Goal: Information Seeking & Learning: Learn about a topic

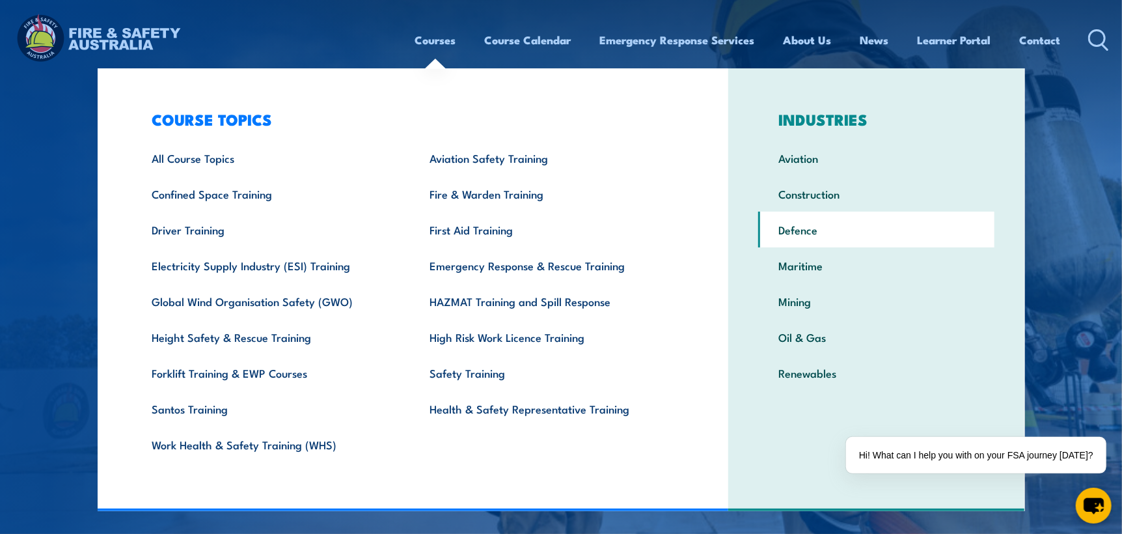
click at [812, 237] on link "Defence" at bounding box center [876, 229] width 236 height 36
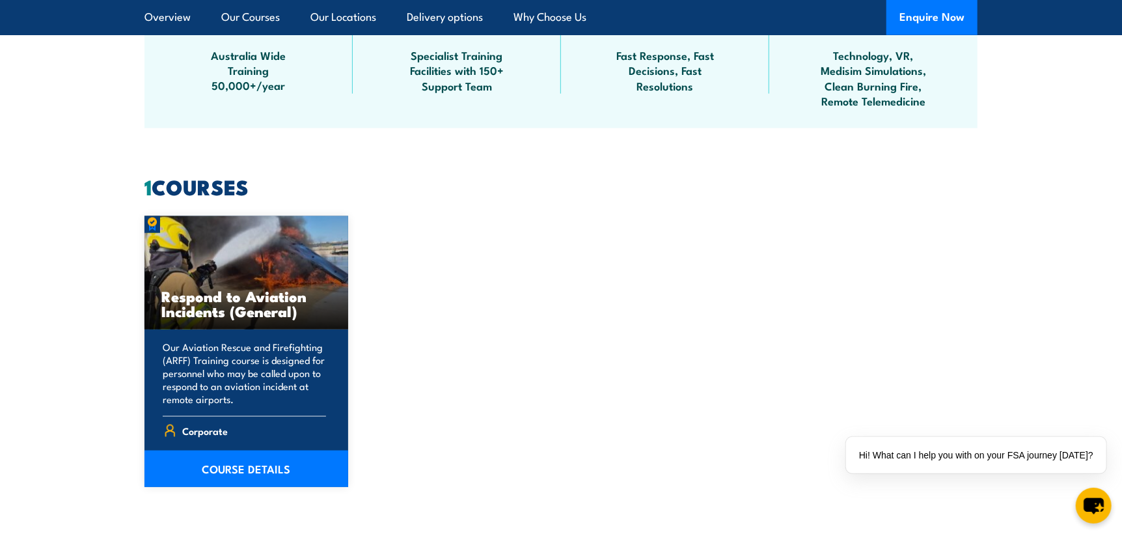
scroll to position [975, 0]
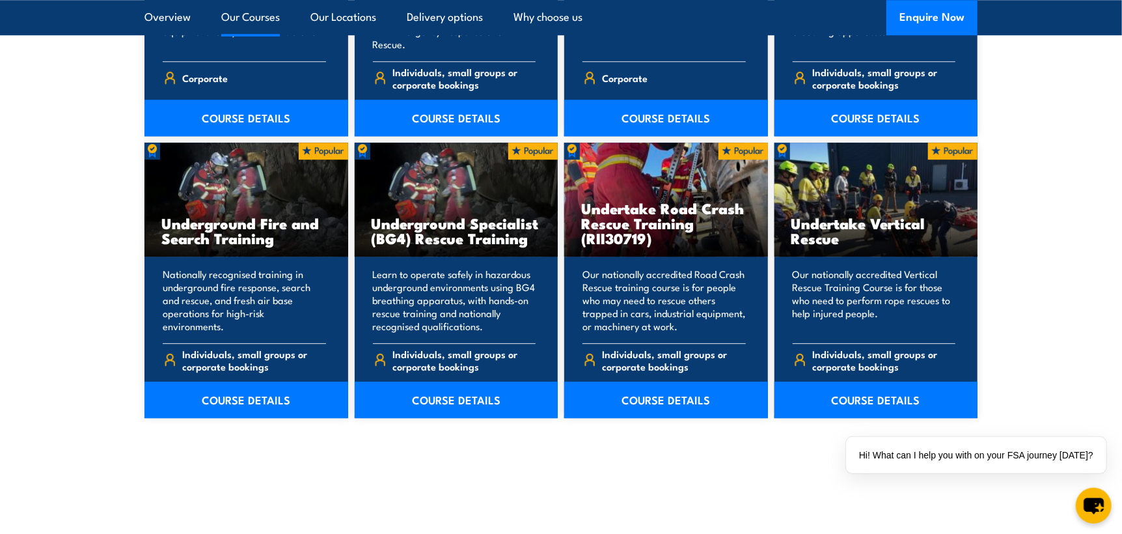
scroll to position [2211, 0]
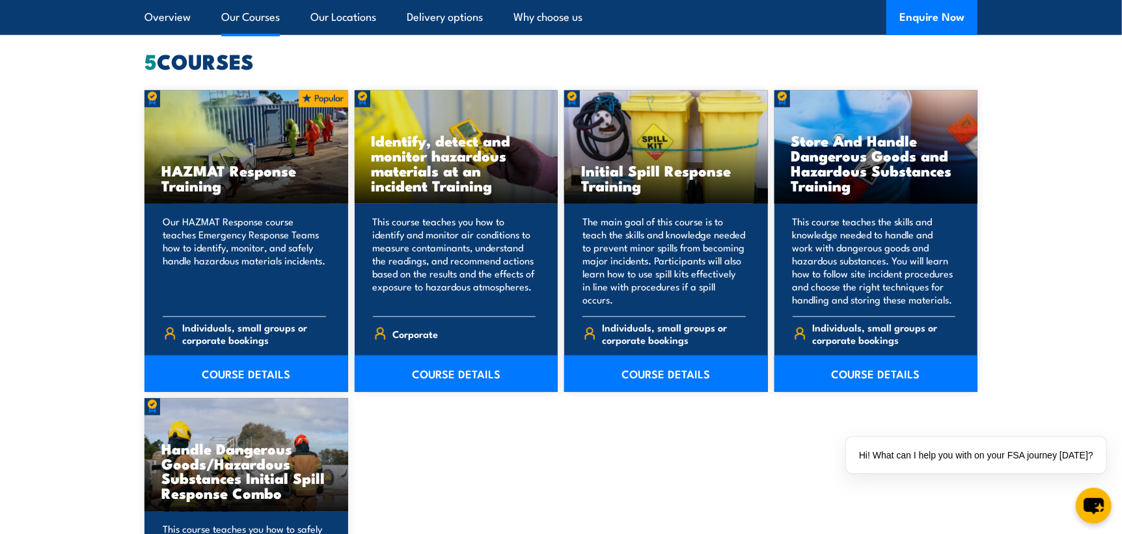
scroll to position [1170, 0]
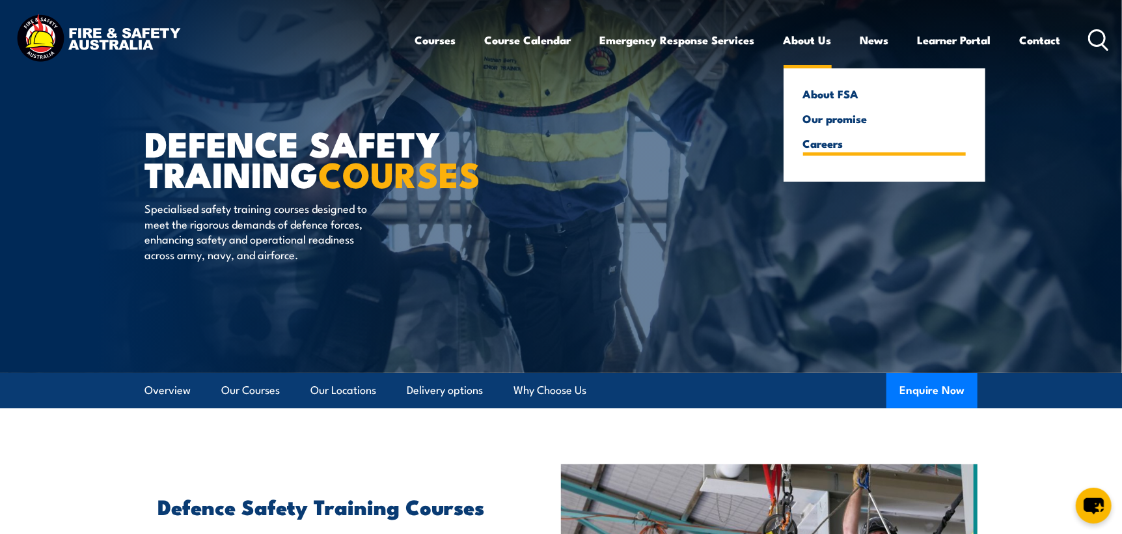
click at [816, 139] on link "Careers" at bounding box center [884, 143] width 163 height 12
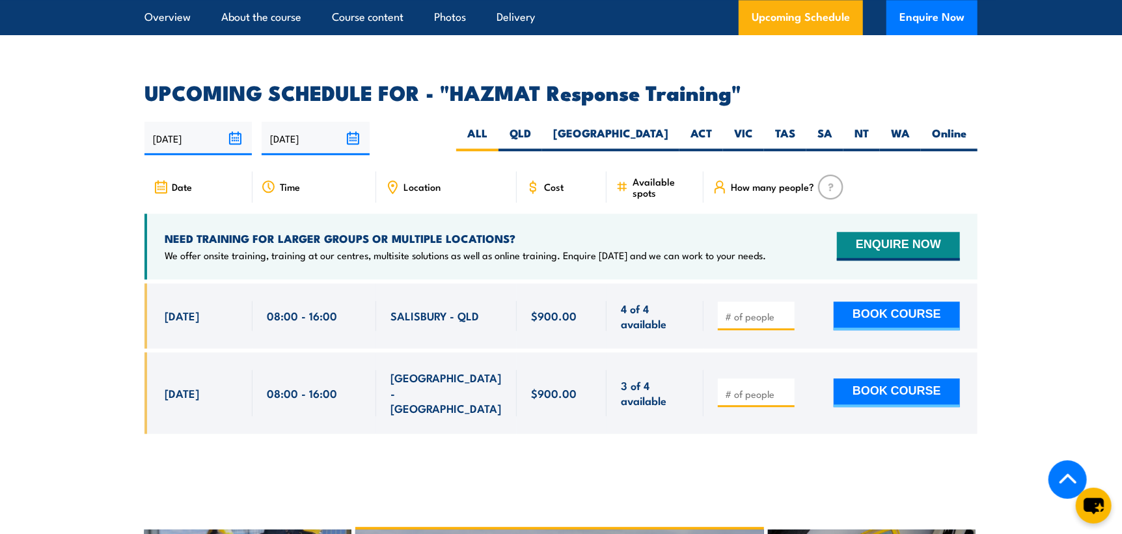
scroll to position [1952, 0]
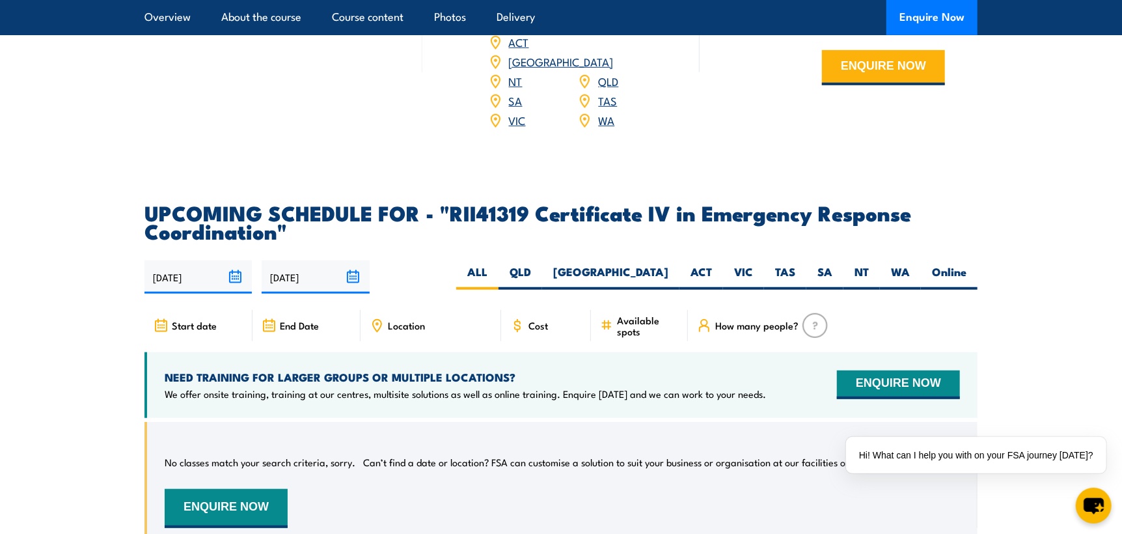
scroll to position [3383, 0]
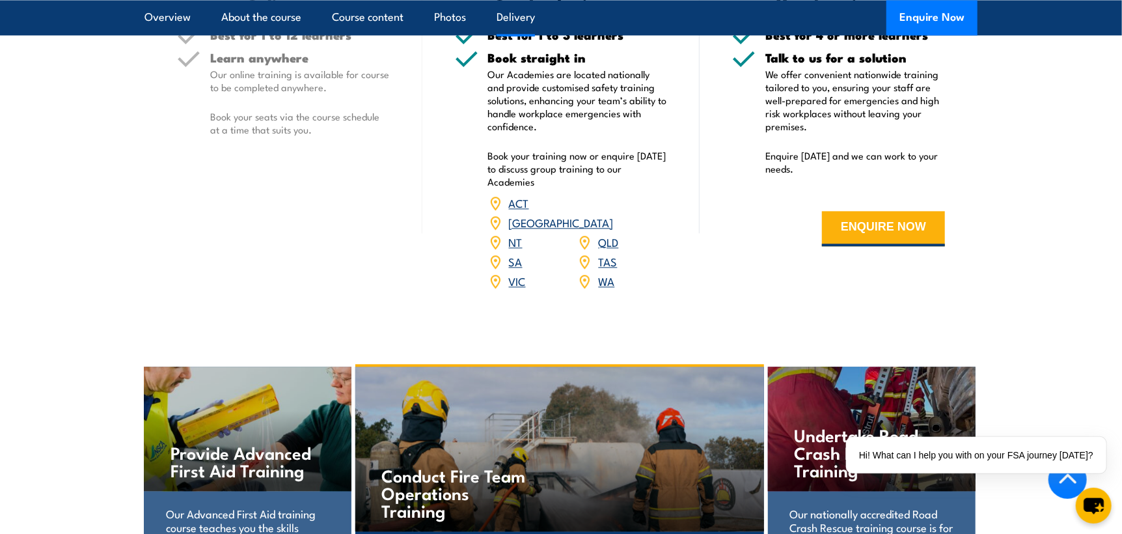
scroll to position [1562, 0]
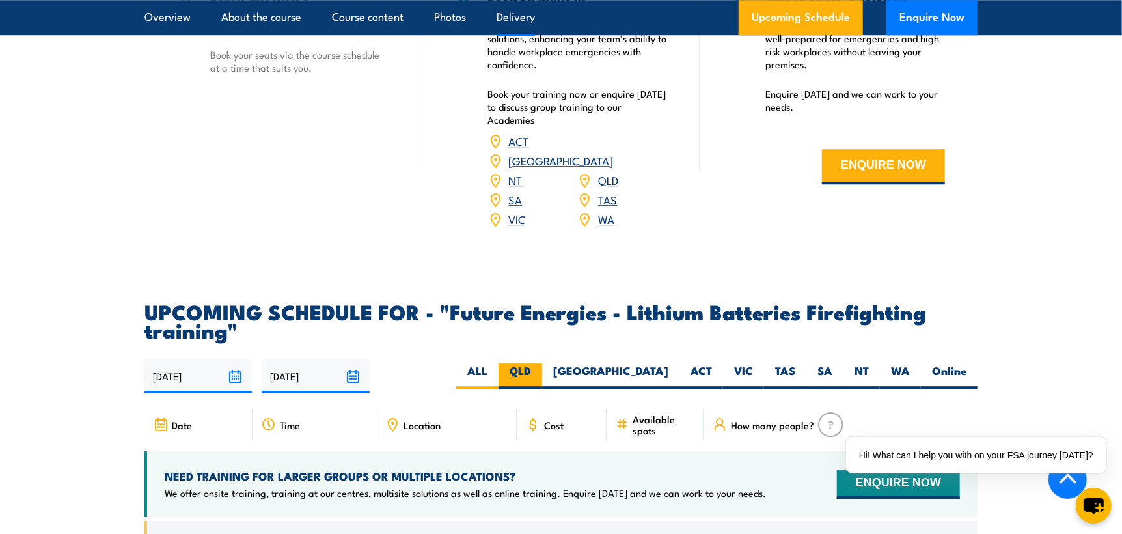
scroll to position [2407, 0]
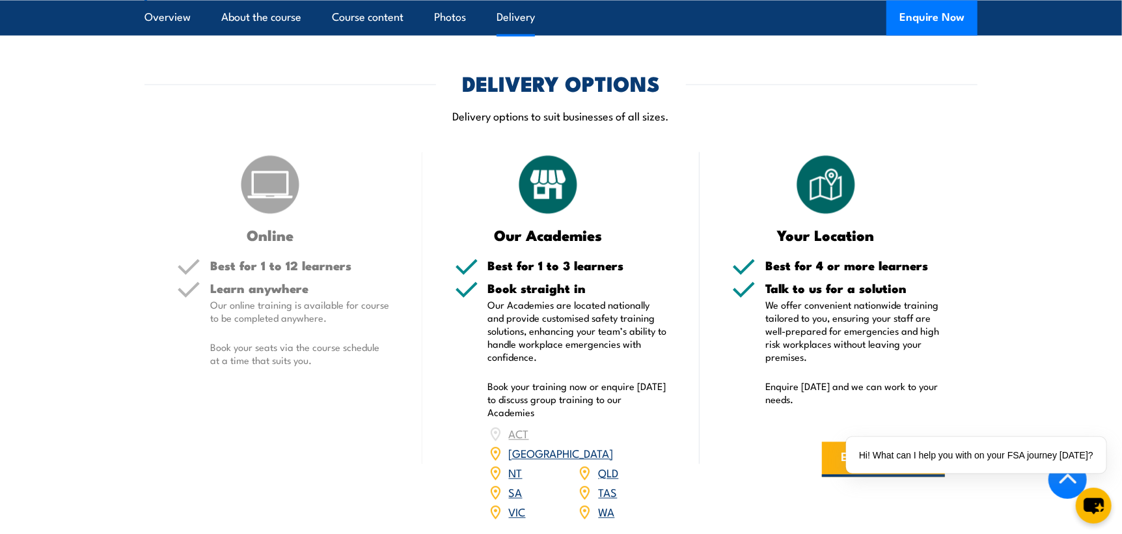
scroll to position [1756, 0]
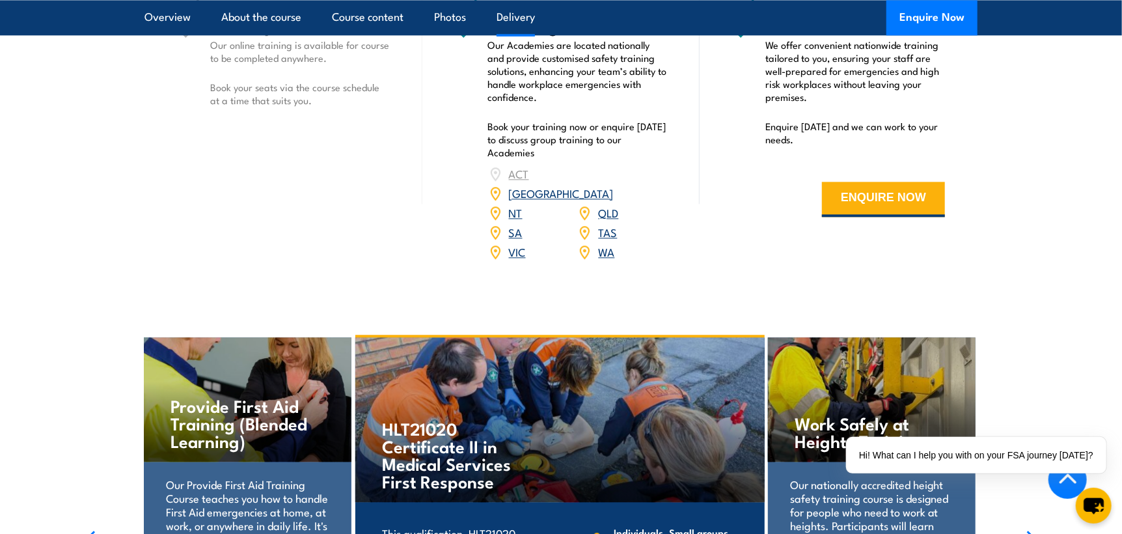
drag, startPoint x: 477, startPoint y: 383, endPoint x: 439, endPoint y: 358, distance: 45.7
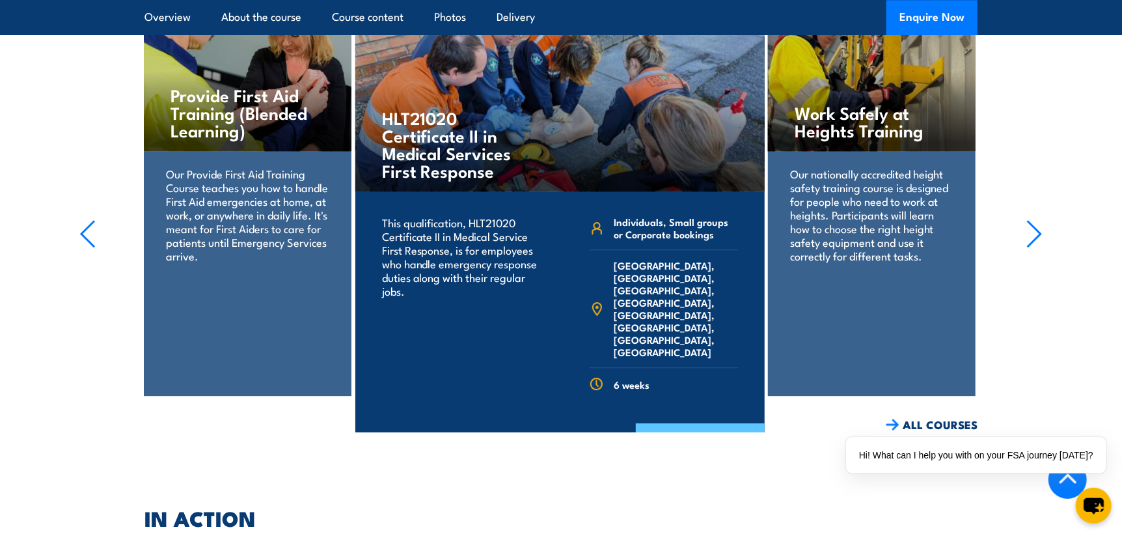
scroll to position [2017, 0]
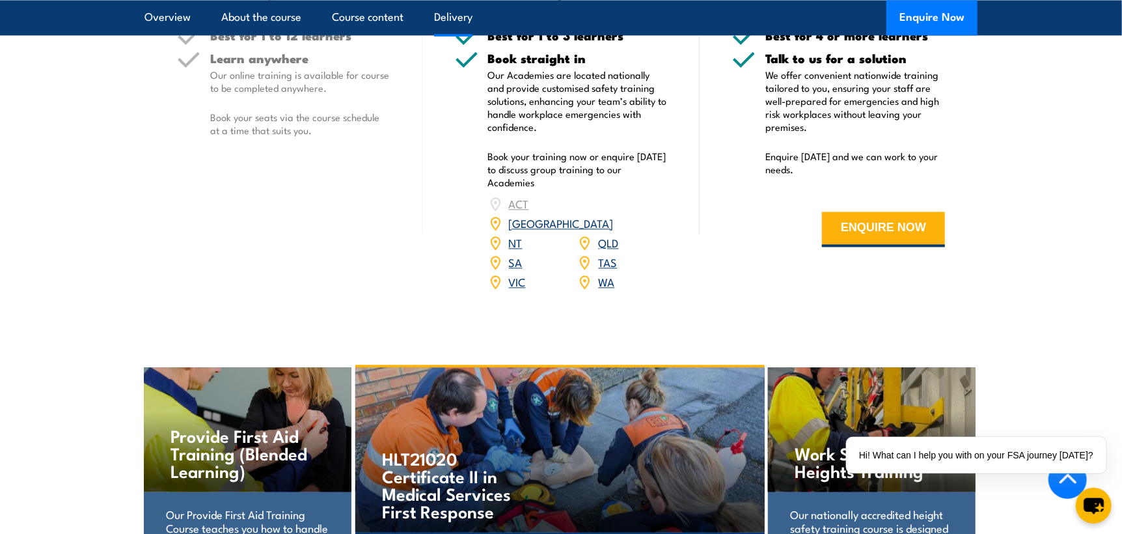
scroll to position [1562, 0]
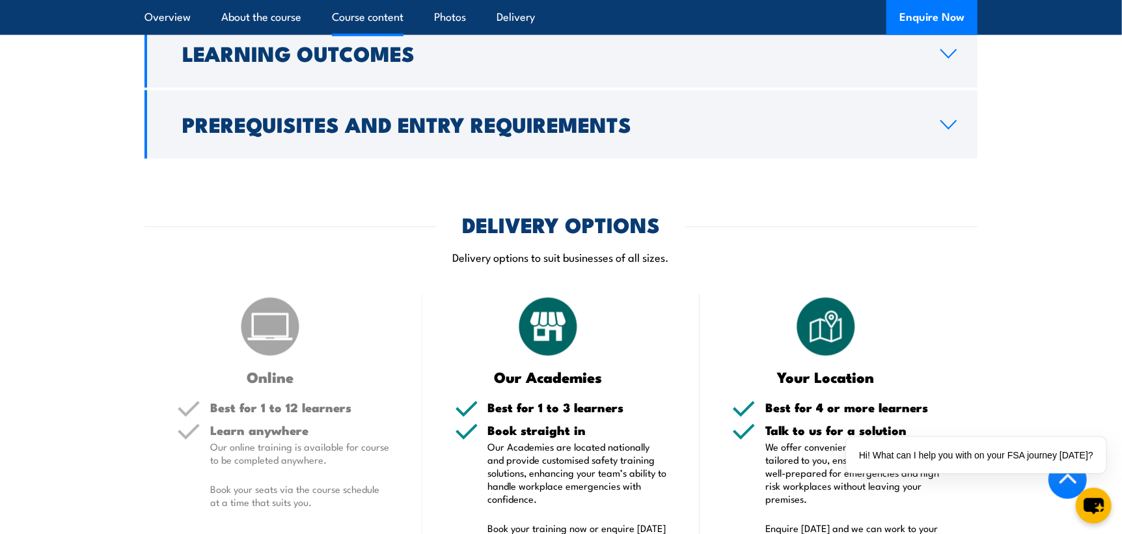
scroll to position [1543, 0]
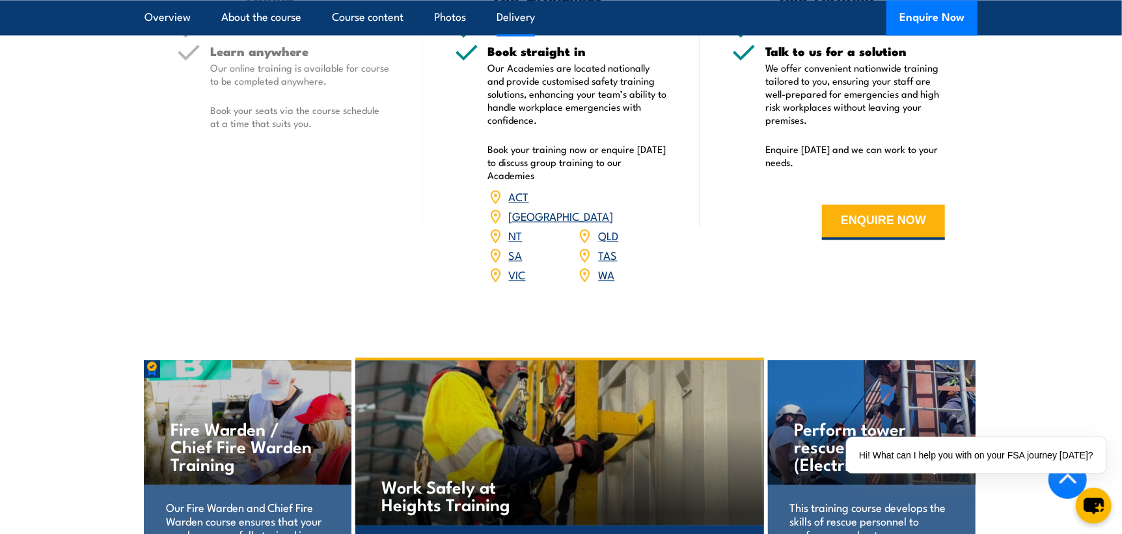
scroll to position [1626, 0]
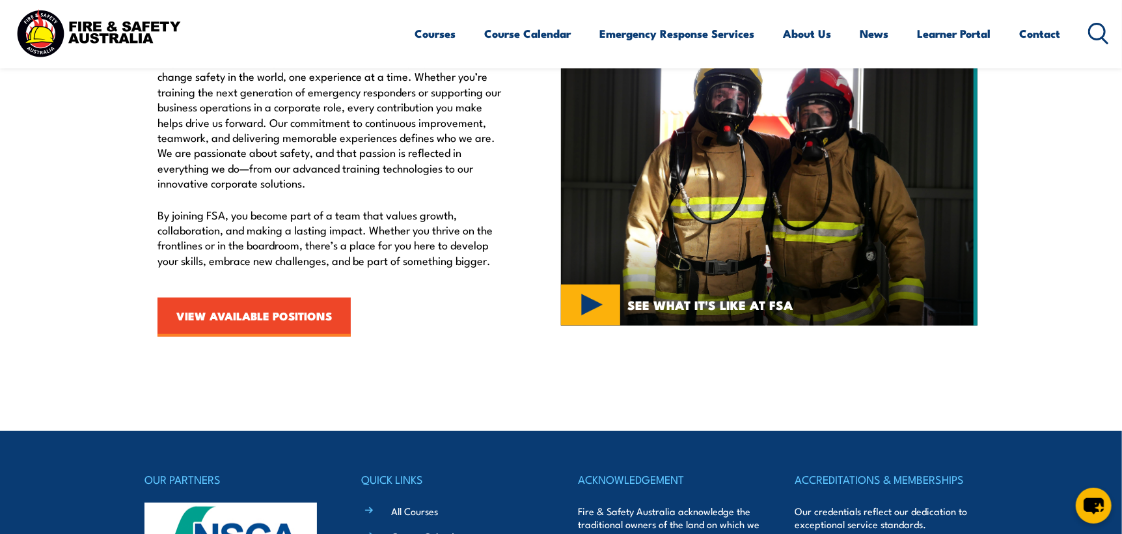
scroll to position [520, 0]
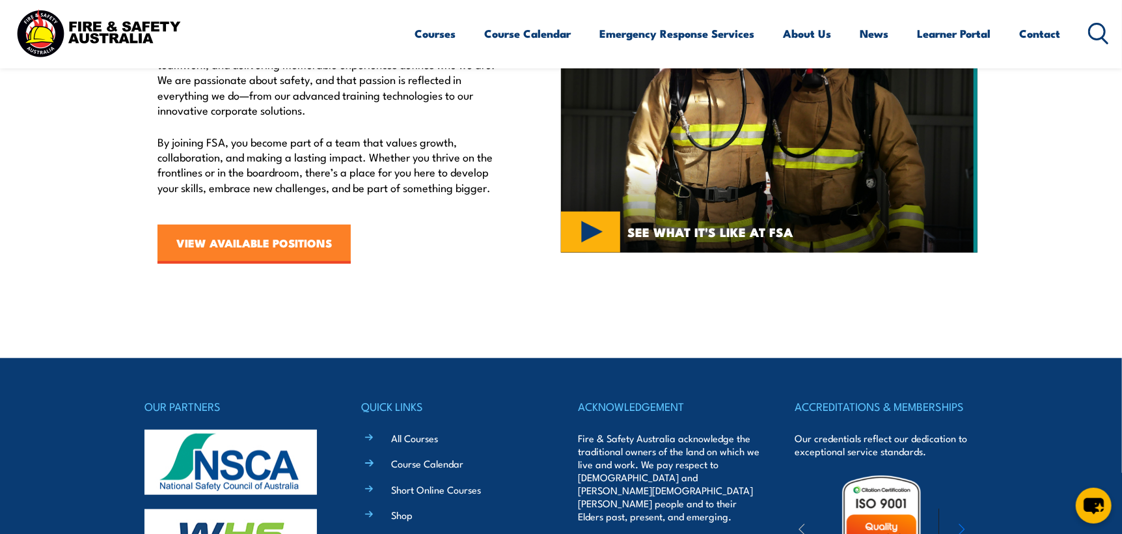
click at [285, 257] on link "VIEW AVAILABLE POSITIONS" at bounding box center [253, 243] width 193 height 39
